Goal: Check status

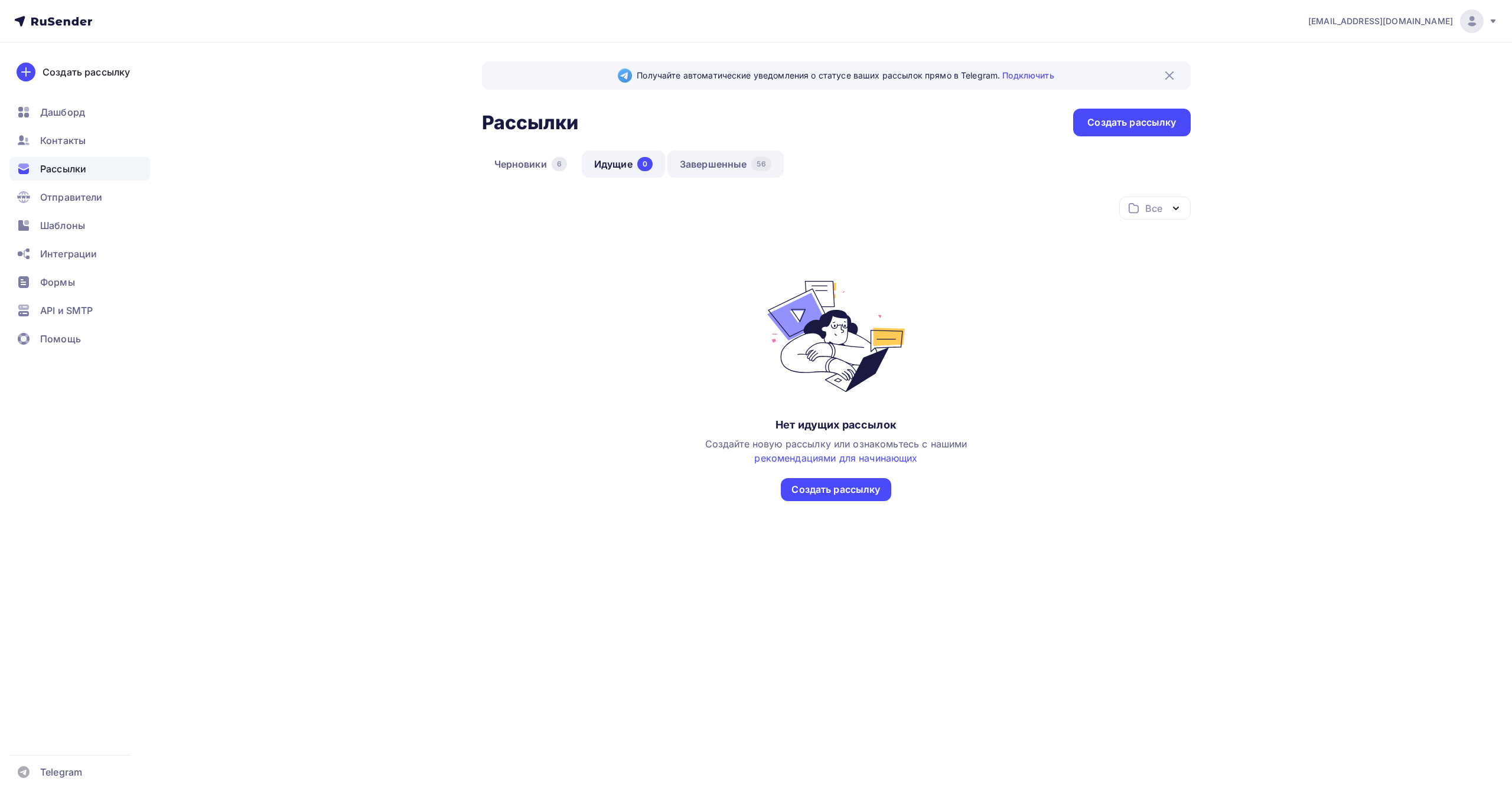
click at [710, 163] on link "Завершенные 56" at bounding box center [726, 164] width 117 height 27
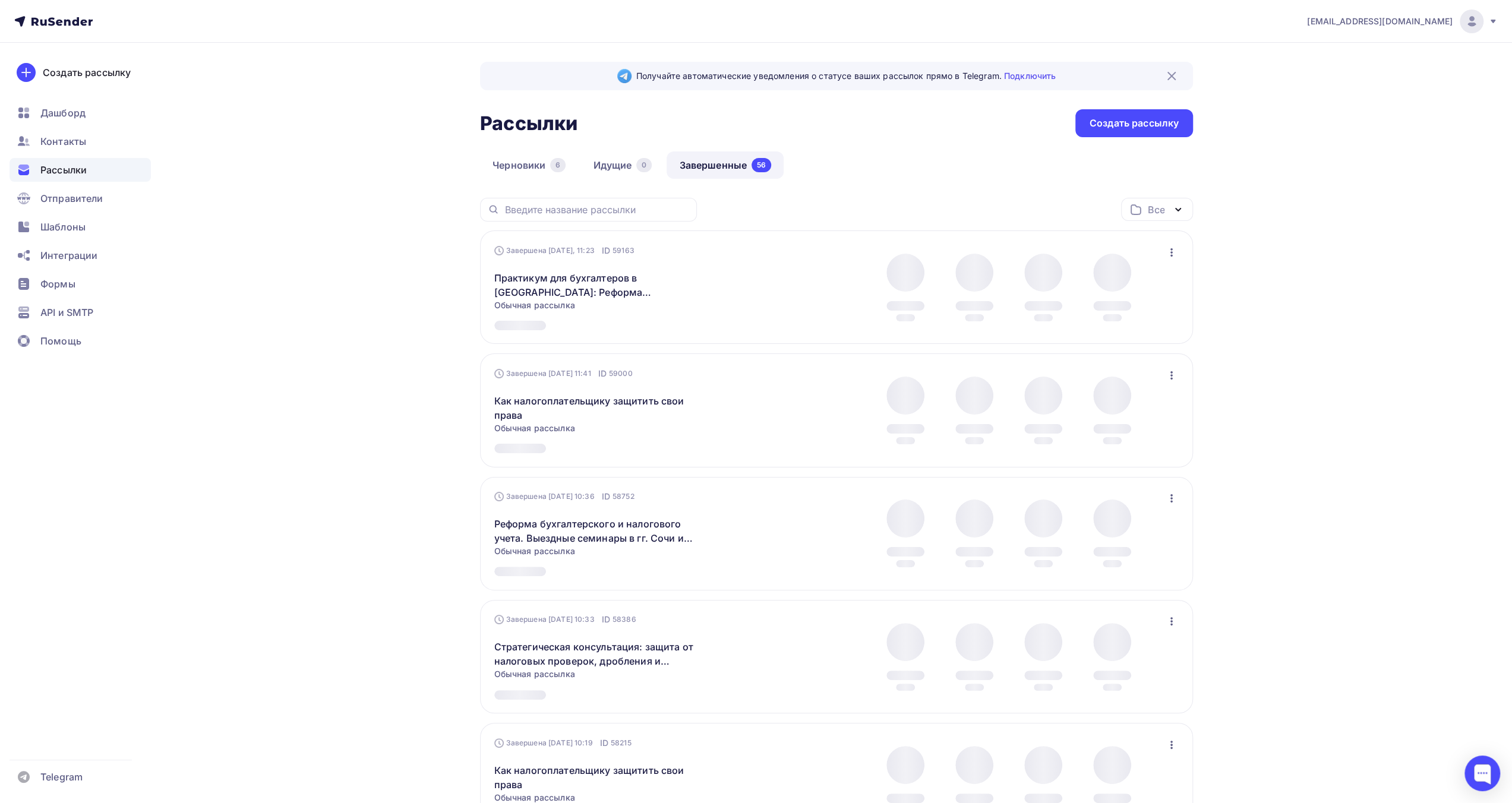
click at [902, 146] on div "Получайте автоматические уведомления о статусе ваших рассылок прямо в Telegram.…" at bounding box center [837, 805] width 713 height 1487
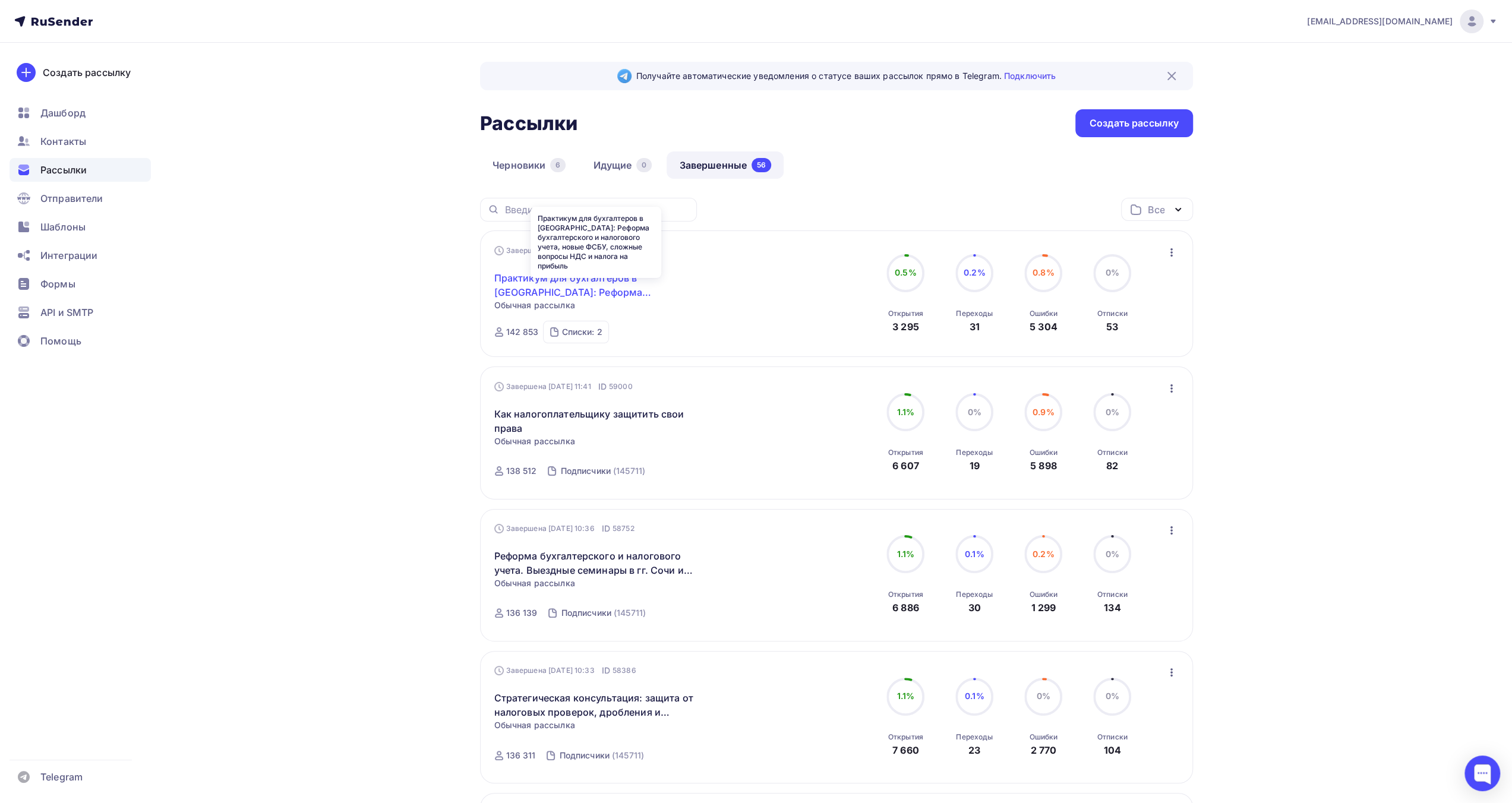
click at [641, 289] on link "Практикум для бухгалтеров в [GEOGRAPHIC_DATA]: Реформа бухгалтерского и налогов…" at bounding box center [596, 285] width 203 height 28
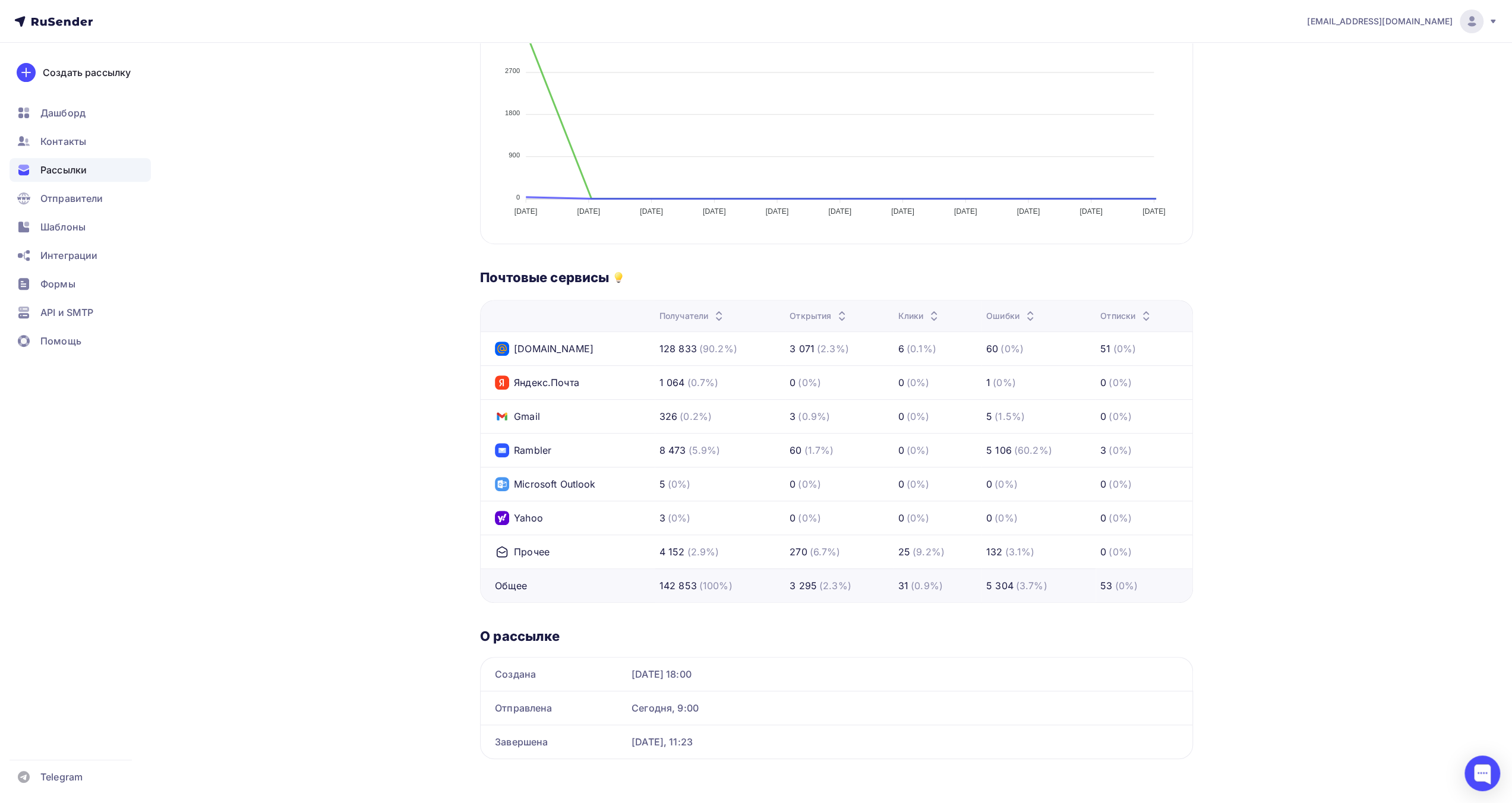
scroll to position [428, 0]
click at [422, 360] on div "Назад Практикум для бухгалтеров в [GEOGRAPHIC_DATA]: Реформа бухгалтерского и н…" at bounding box center [756, 210] width 974 height 1192
click at [404, 394] on div "Назад Практикум для бухгалтеров в [GEOGRAPHIC_DATA]: Реформа бухгалтерского и н…" at bounding box center [756, 210] width 974 height 1192
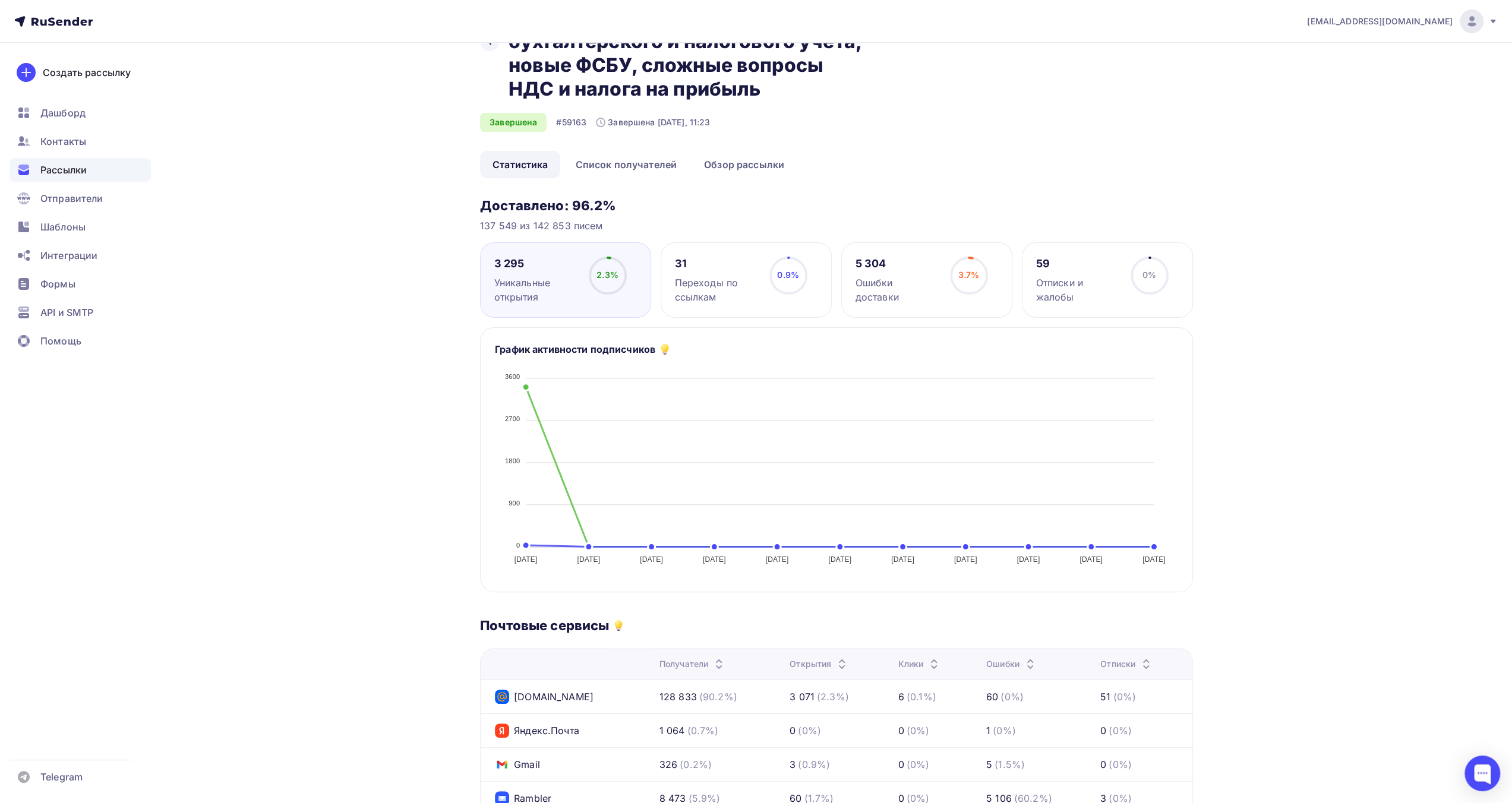
scroll to position [72, 0]
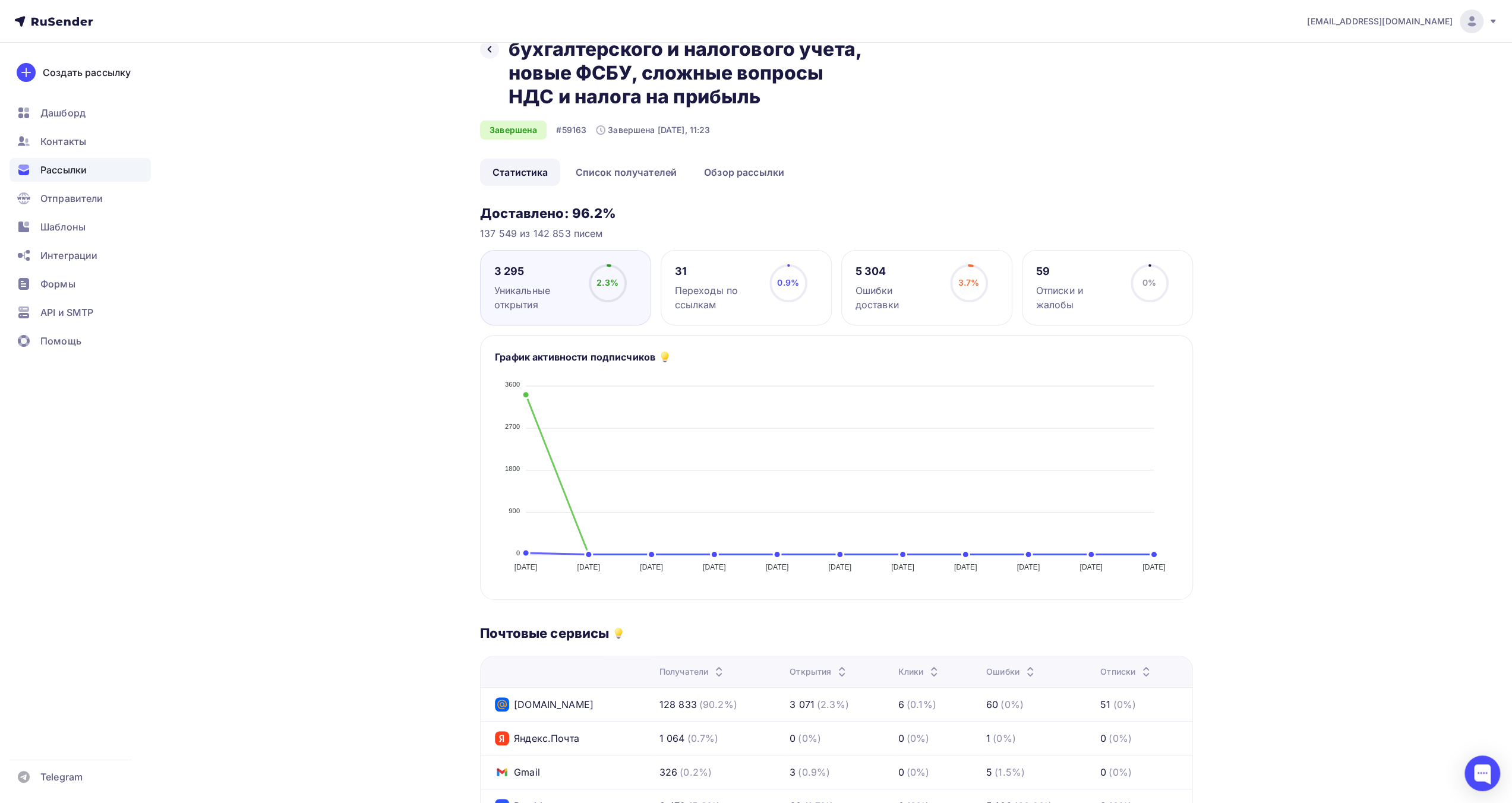
click at [910, 270] on div "5 304" at bounding box center [897, 271] width 83 height 14
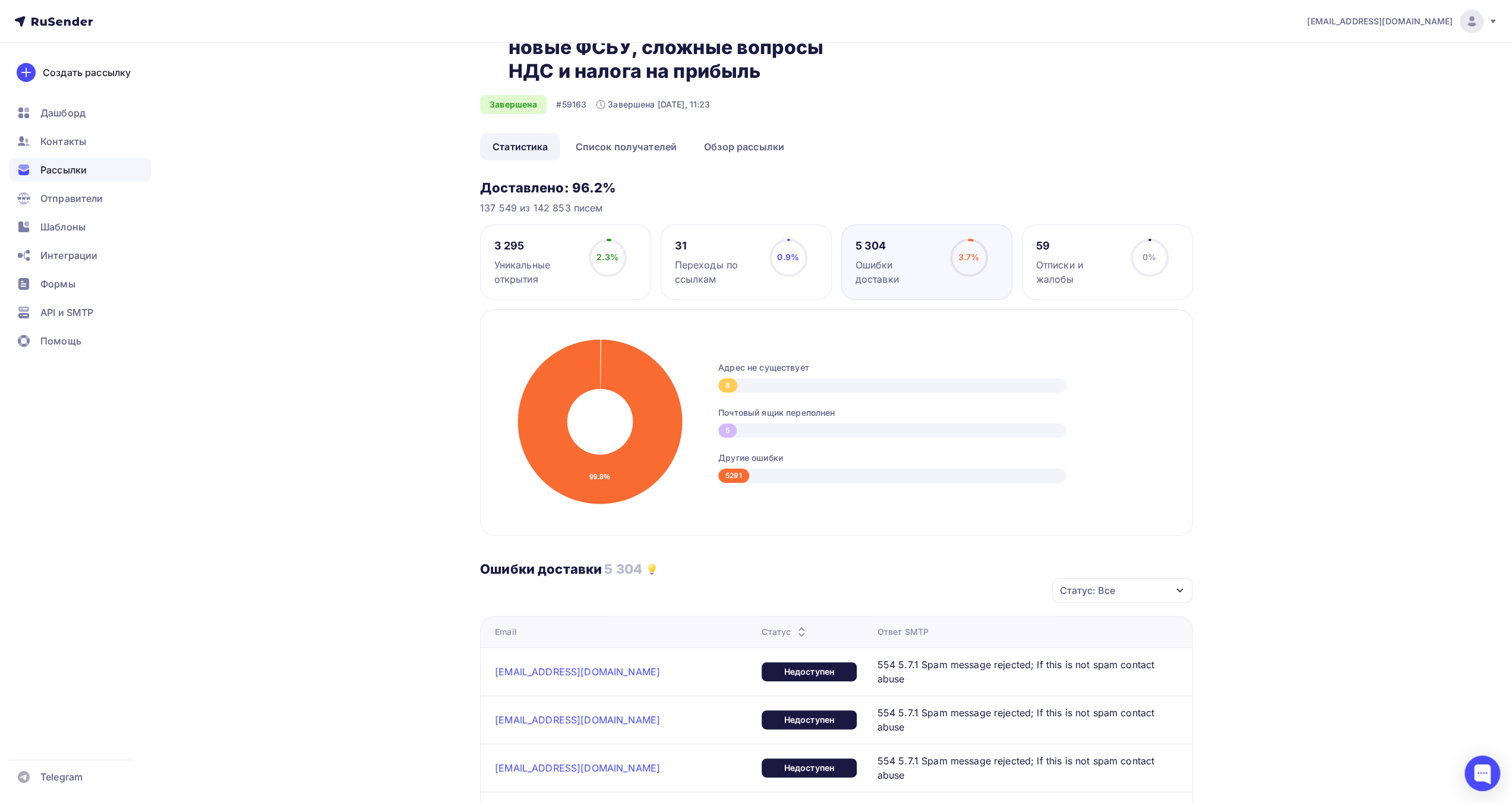
scroll to position [0, 0]
